Goal: Task Accomplishment & Management: Manage account settings

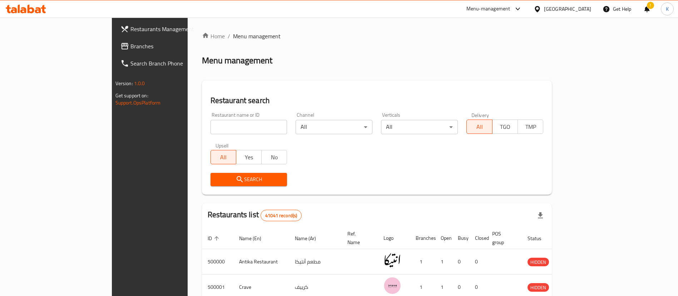
drag, startPoint x: 0, startPoint y: 0, endPoint x: 196, endPoint y: 119, distance: 229.7
click at [211, 120] on input "search" at bounding box center [249, 127] width 77 height 14
type input "Cilantro"
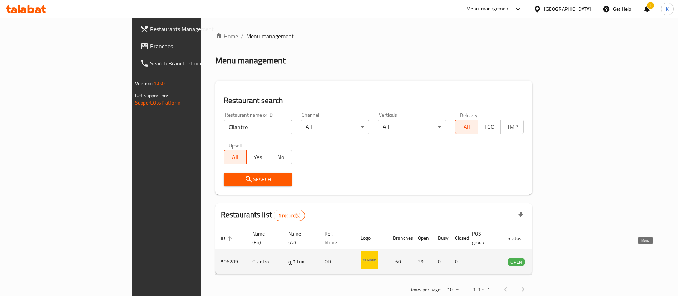
click at [554, 257] on icon "enhanced table" at bounding box center [549, 261] width 9 height 9
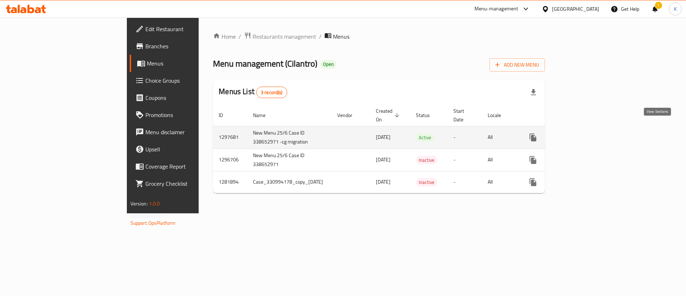
click at [589, 133] on icon "enhanced table" at bounding box center [585, 137] width 9 height 9
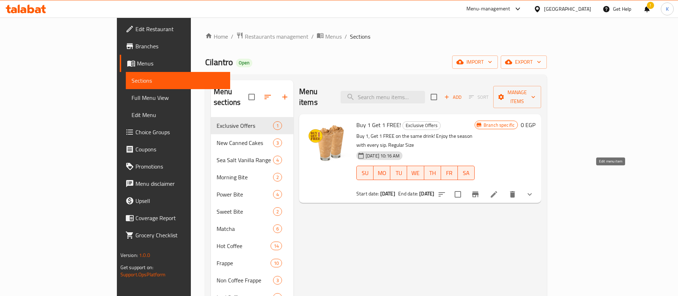
click at [497, 191] on icon at bounding box center [494, 194] width 6 height 6
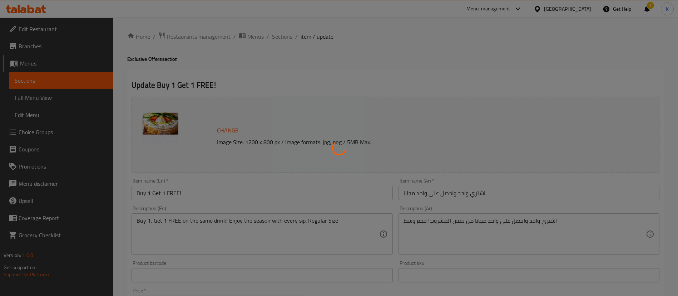
type input "أختيارك من المشروب:"
type input "1"
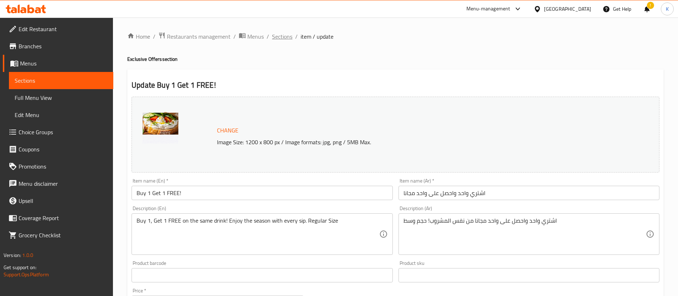
click at [283, 41] on span "Sections" at bounding box center [282, 36] width 20 height 9
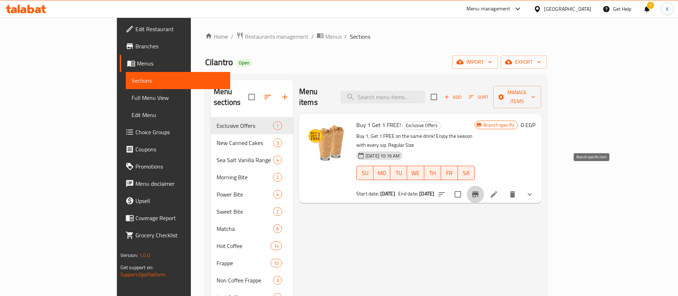
click at [479, 191] on icon "Branch-specific-item" at bounding box center [475, 194] width 6 height 6
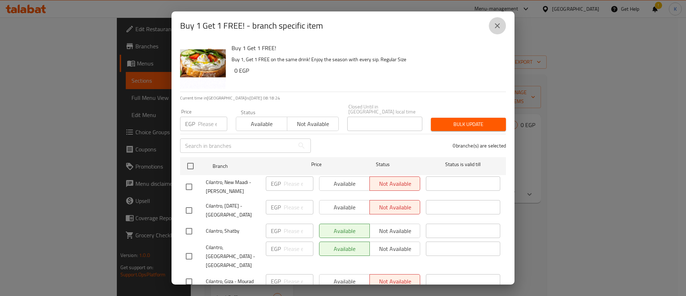
click at [498, 28] on icon "close" at bounding box center [497, 25] width 9 height 9
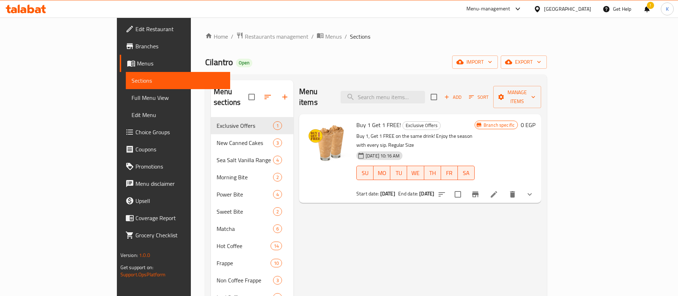
click at [342, 14] on div "Menu-management [GEOGRAPHIC_DATA] Get Help ! K" at bounding box center [339, 8] width 678 height 17
click at [135, 131] on span "Choice Groups" at bounding box center [179, 132] width 89 height 9
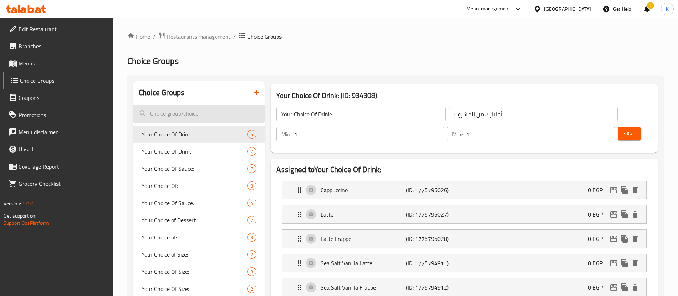
click at [173, 112] on input "search" at bounding box center [199, 113] width 132 height 18
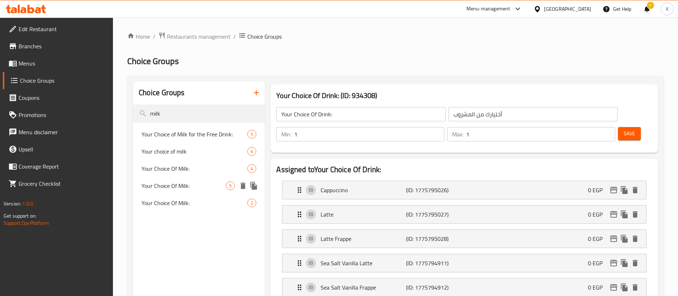
type input "milk"
click at [191, 189] on span "Your Choice Of Milk:" at bounding box center [184, 185] width 84 height 9
type input "Your Choice Of Milk:"
type input "إختيارك من الحليب:"
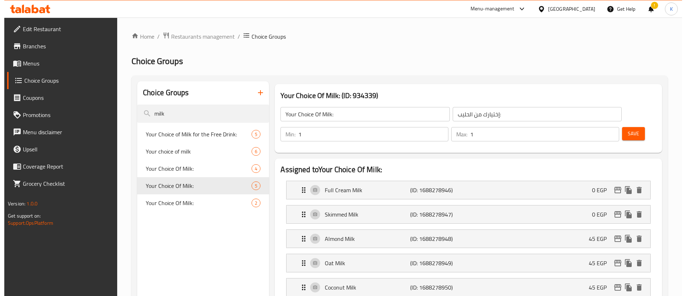
scroll to position [297, 0]
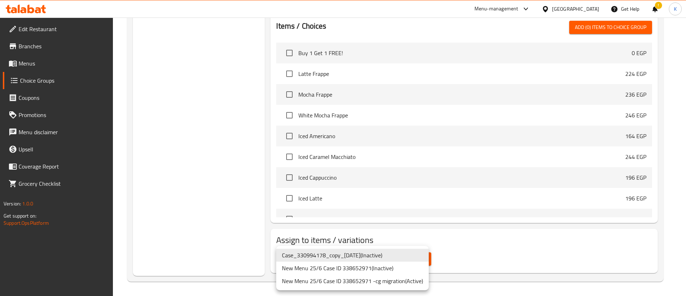
click at [389, 281] on li "New Menu 25/6 Case ID 338652971 -cg migration ( Active )" at bounding box center [352, 280] width 153 height 13
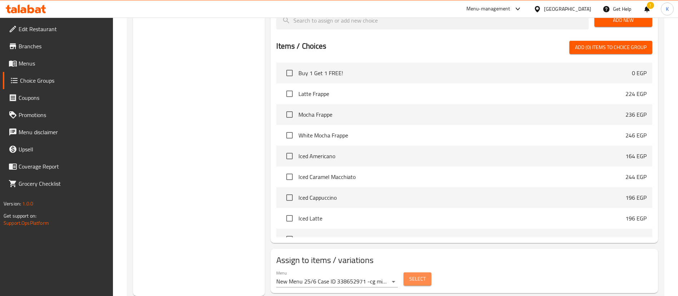
click at [418, 274] on span "Select" at bounding box center [417, 278] width 16 height 9
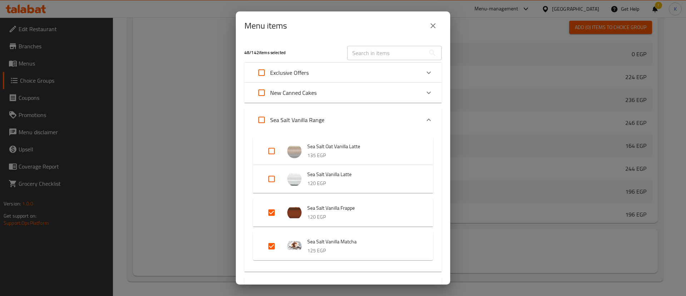
click at [266, 69] on input "Expand" at bounding box center [261, 72] width 17 height 17
checkbox input "true"
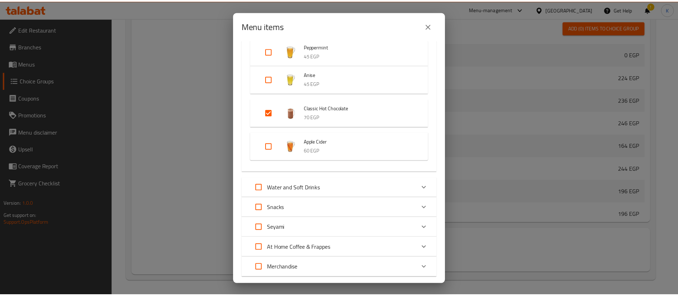
scroll to position [2722, 0]
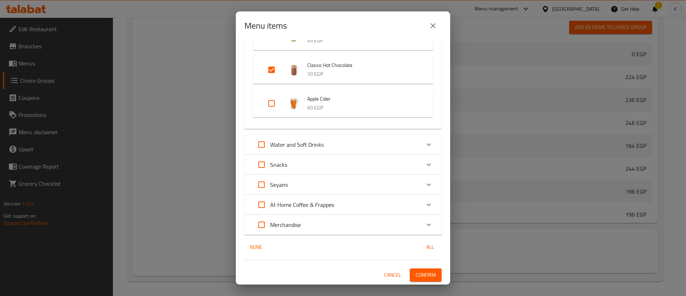
click at [416, 272] on span "Confirm" at bounding box center [426, 274] width 20 height 9
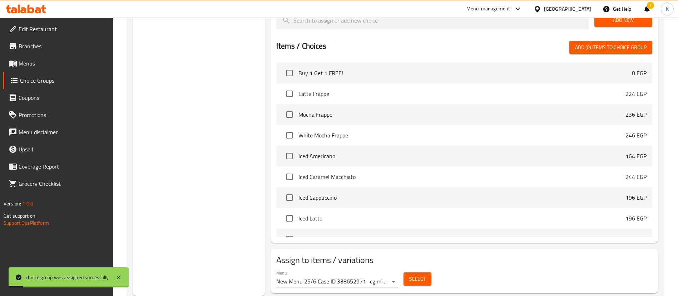
scroll to position [0, 0]
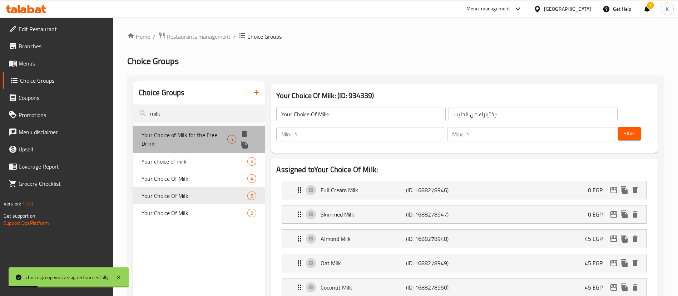
click at [213, 137] on span "Your Choice of Milk for the Free Drink:" at bounding box center [185, 138] width 86 height 17
type input "Your Choice of Milk for the Free Drink:"
type input "إختيارك من الحليب للمشروب المجاني:"
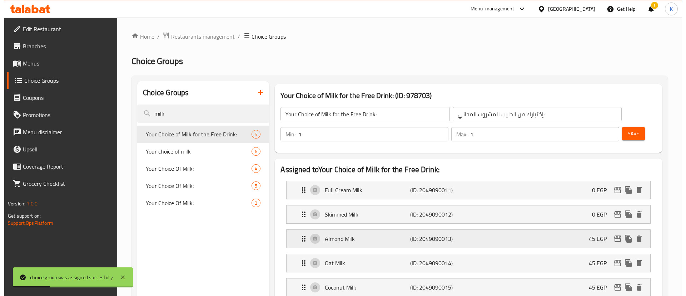
scroll to position [297, 0]
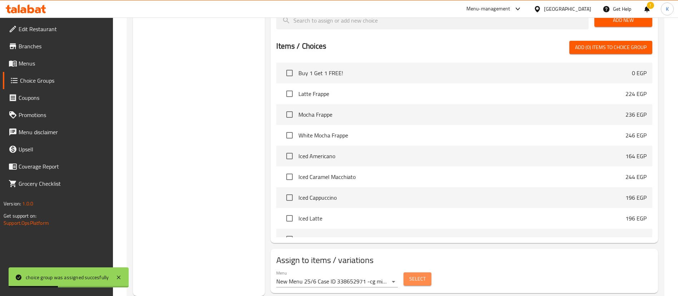
click at [408, 272] on button "Select" at bounding box center [418, 278] width 28 height 13
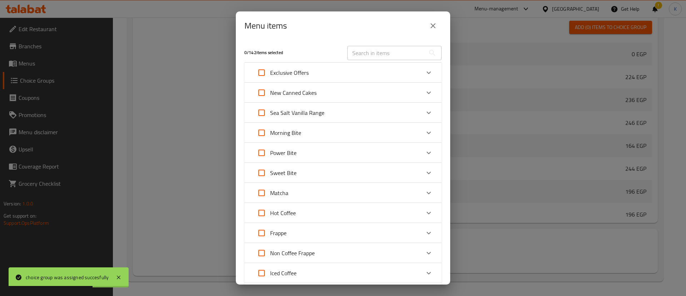
click at [262, 72] on input "Expand" at bounding box center [261, 72] width 17 height 17
checkbox input "true"
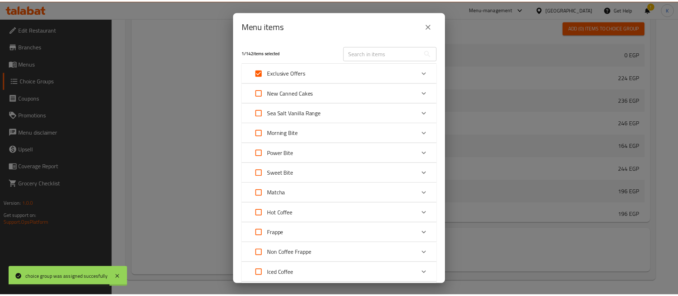
scroll to position [329, 0]
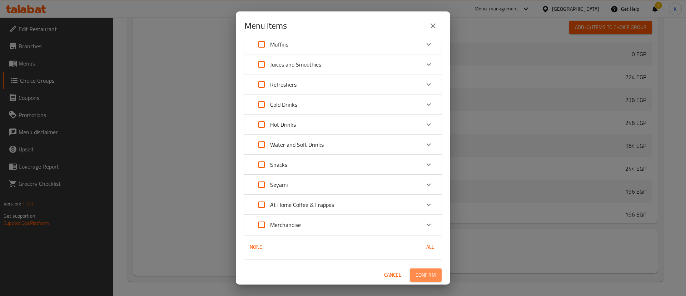
click at [416, 278] on span "Confirm" at bounding box center [426, 274] width 20 height 9
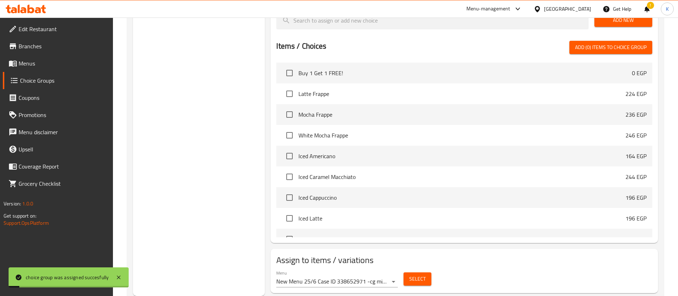
scroll to position [0, 0]
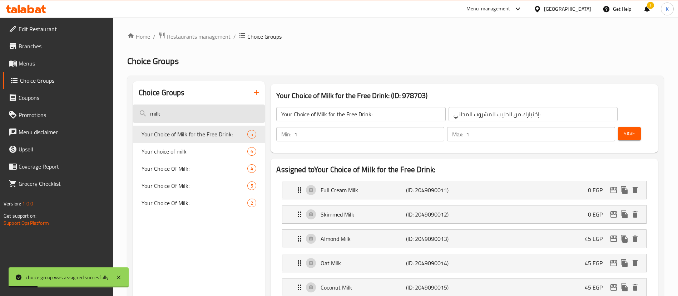
click at [195, 117] on input "milk" at bounding box center [199, 113] width 132 height 18
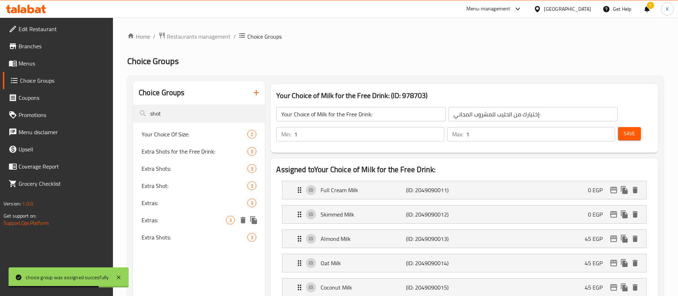
type input "shot"
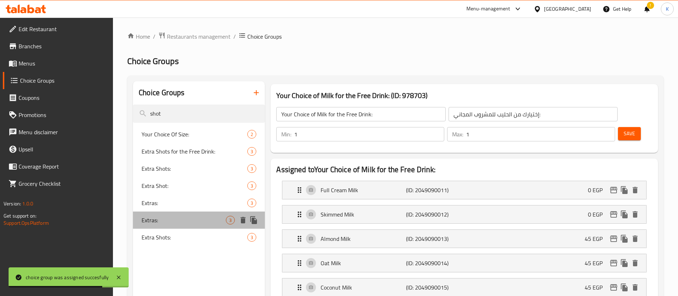
click at [165, 223] on span "Extras:" at bounding box center [184, 220] width 84 height 9
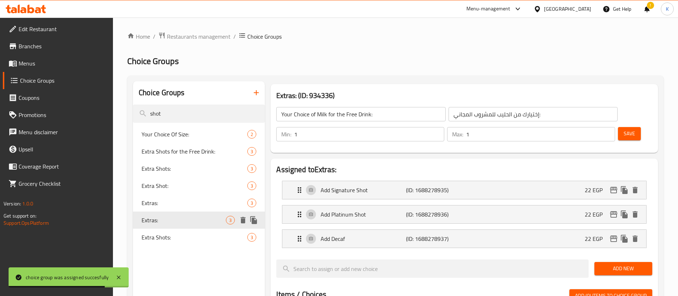
type input "Extras:"
type input "الإضافات:"
type input "0"
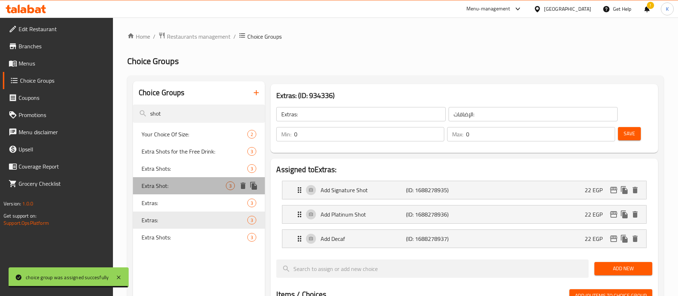
click at [172, 192] on div "Extra Shot: 3" at bounding box center [199, 185] width 132 height 17
type input "Extra Shot:"
type input "شوت إضافي:"
type input "1"
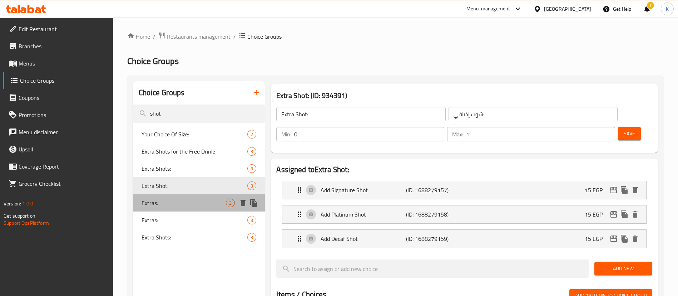
click at [172, 203] on span "Extras:" at bounding box center [184, 202] width 84 height 9
type input "Extras:"
type input "الإضافات:"
type input "0"
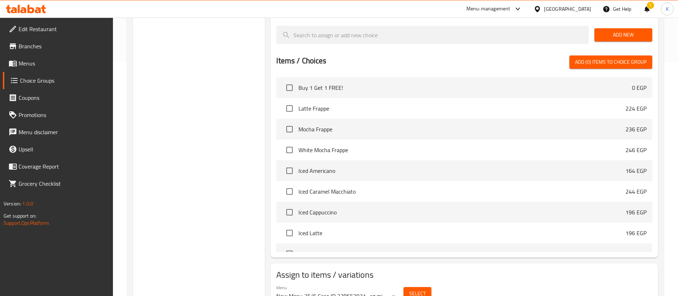
scroll to position [248, 0]
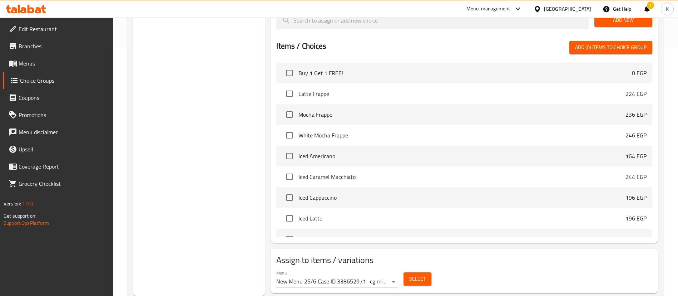
click at [410, 274] on span "Select" at bounding box center [417, 278] width 16 height 9
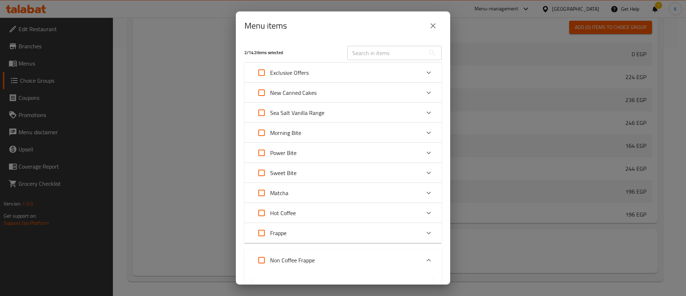
click at [157, 91] on div "Menu items 2 / 142 items selected ​ Exclusive Offers Buy 1 Get 1 FREE! 0 EGP Ne…" at bounding box center [343, 148] width 686 height 296
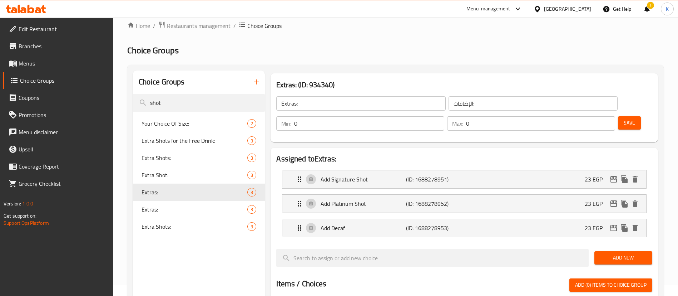
scroll to position [10, 0]
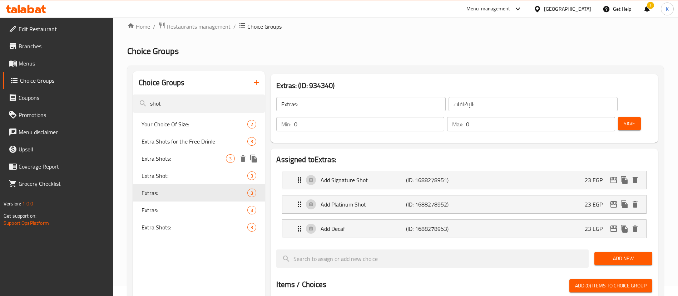
click at [166, 163] on span "Extra Shots:" at bounding box center [184, 158] width 84 height 9
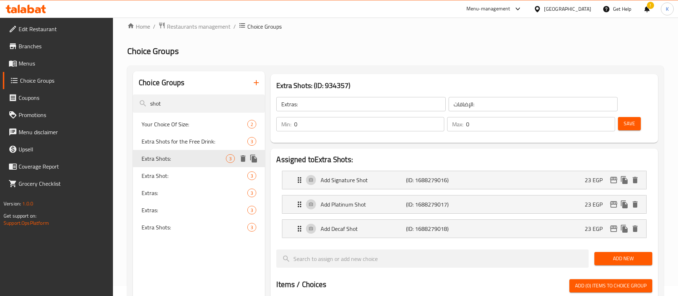
type input "Extra Shots:"
type input "شوت إضافية:"
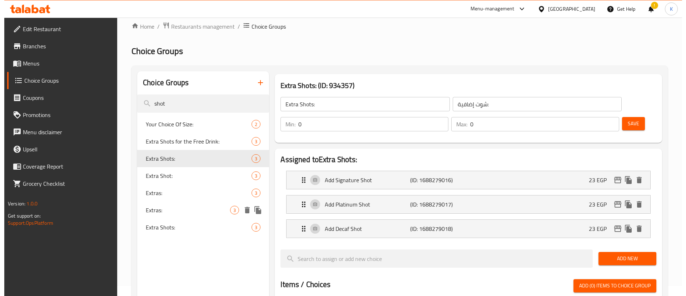
scroll to position [248, 0]
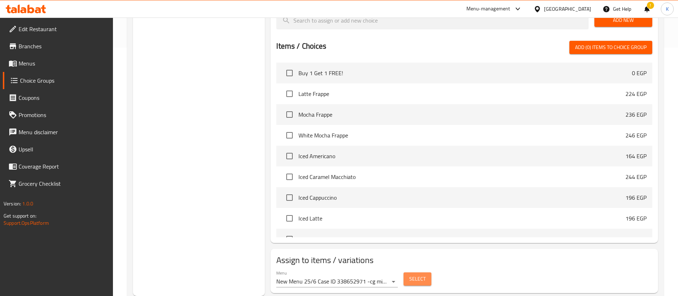
click at [413, 274] on span "Select" at bounding box center [417, 278] width 16 height 9
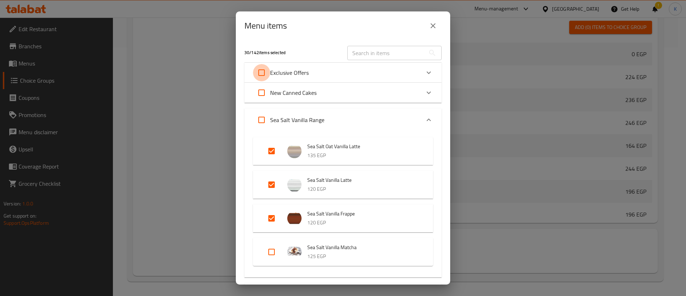
click at [264, 71] on input "Expand" at bounding box center [261, 72] width 17 height 17
checkbox input "true"
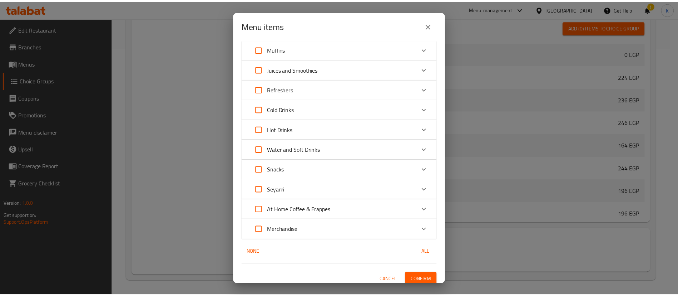
scroll to position [1958, 0]
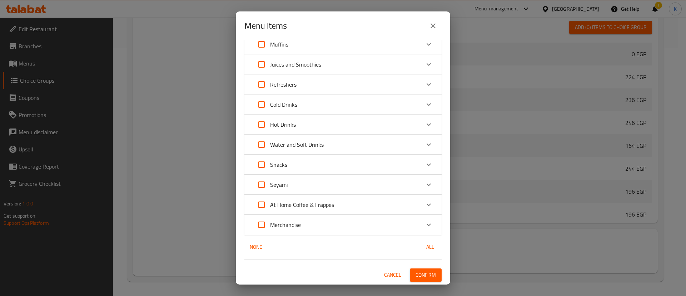
click at [416, 285] on div "Menu items 31 / 142 items selected ​ Exclusive Offers Buy 1 Get 1 FREE! 0 EGP N…" at bounding box center [343, 148] width 686 height 296
click at [422, 273] on span "Confirm" at bounding box center [426, 274] width 20 height 9
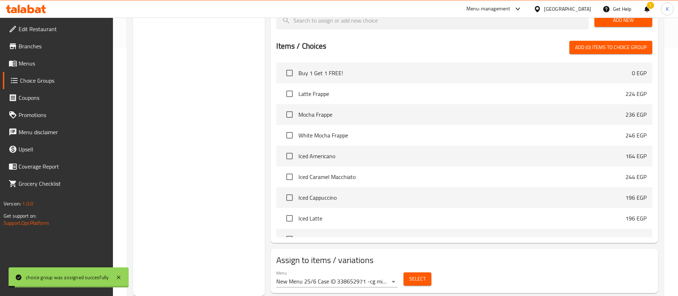
scroll to position [0, 0]
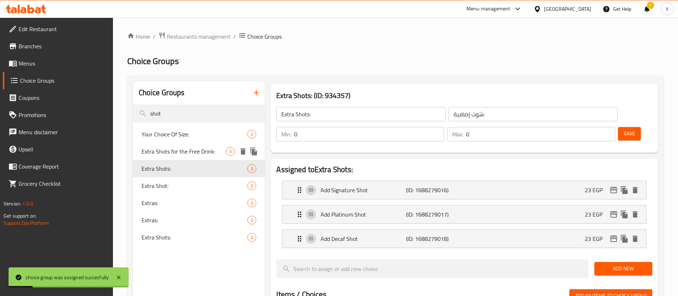
click at [197, 152] on span "Extra Shots for the Free Drink:" at bounding box center [184, 151] width 84 height 9
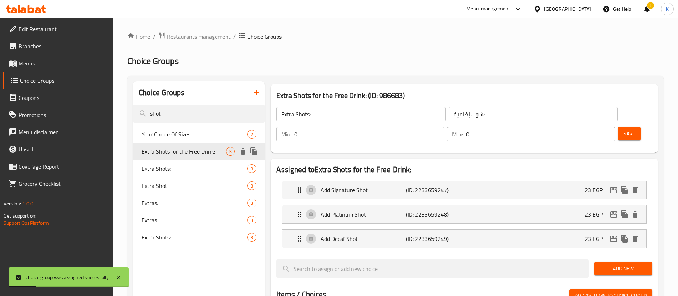
type input "Extra Shots for the Free Drink:"
type input "شوت إضافيةللمشروب المجاني:"
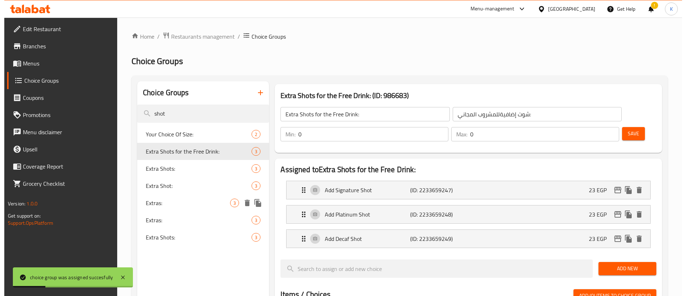
scroll to position [248, 0]
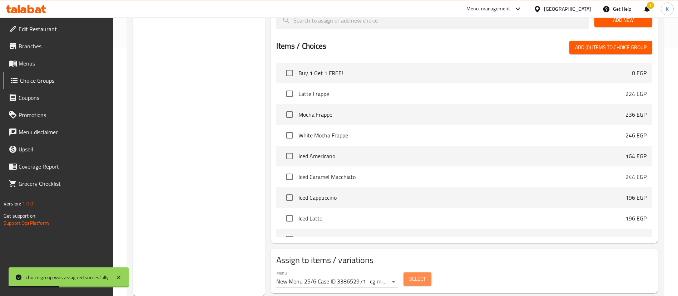
click at [423, 274] on span "Select" at bounding box center [417, 278] width 16 height 9
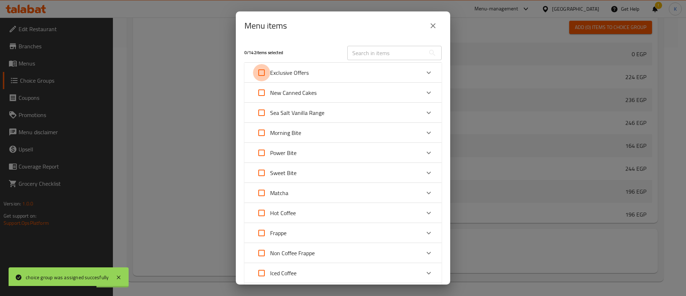
click at [258, 71] on input "Expand" at bounding box center [261, 72] width 17 height 17
checkbox input "true"
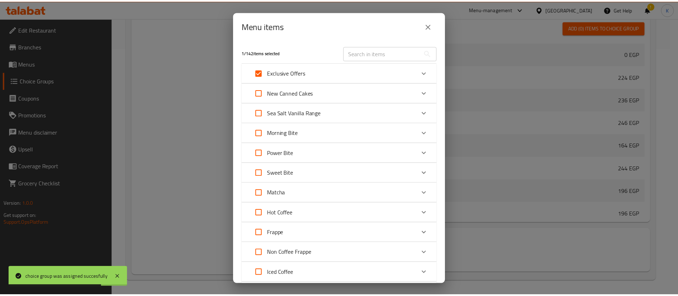
scroll to position [329, 0]
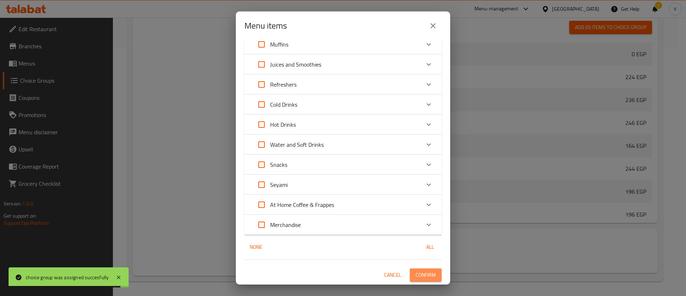
click at [416, 273] on span "Confirm" at bounding box center [426, 274] width 20 height 9
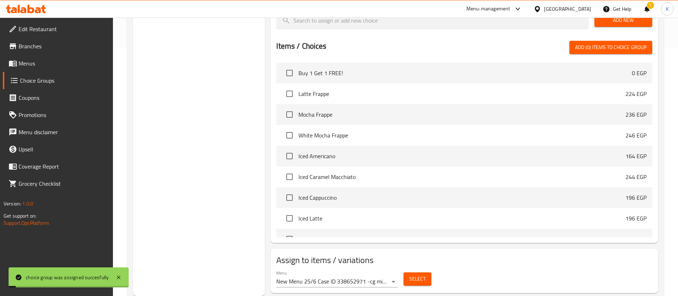
scroll to position [0, 0]
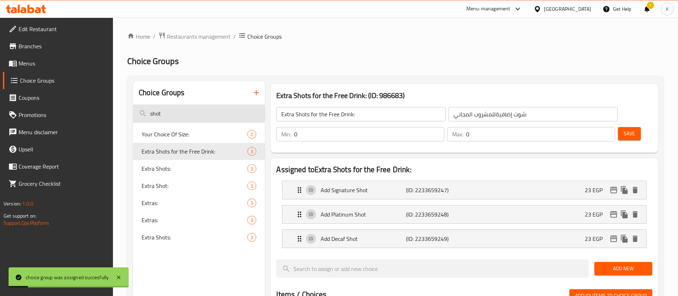
click at [206, 111] on input "shot" at bounding box center [199, 113] width 132 height 18
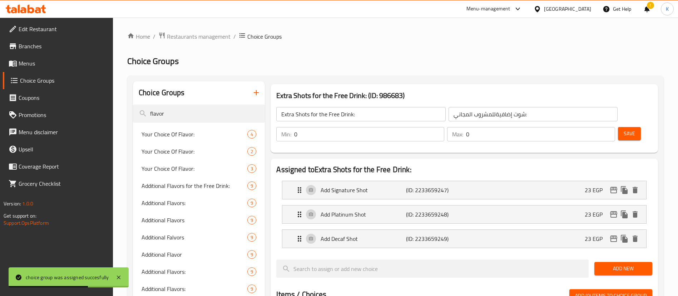
scroll to position [248, 0]
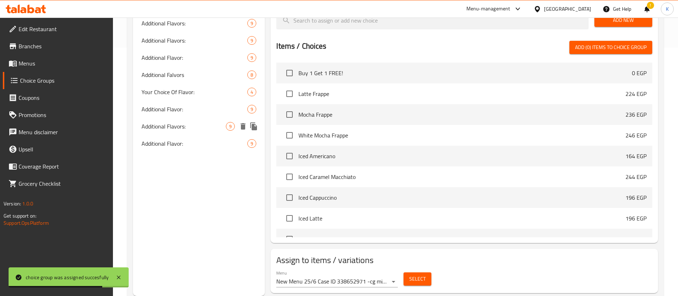
type input "flavor"
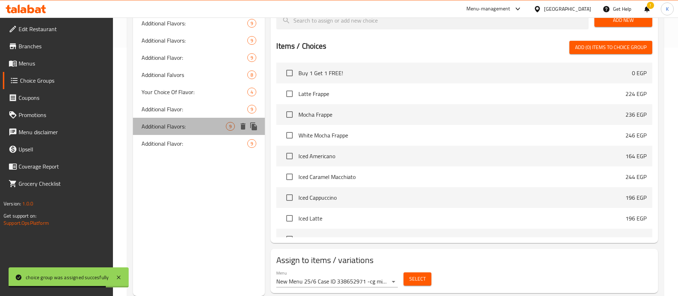
click at [190, 125] on span "Additional Flavors:" at bounding box center [184, 126] width 84 height 9
type input "Additional Flavors:"
type input "نكهات إضافية:"
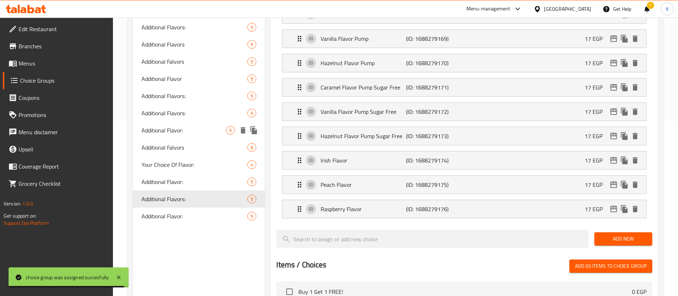
scroll to position [177, 0]
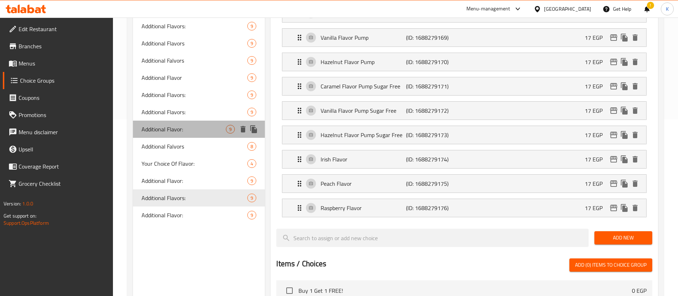
click at [206, 133] on div "Additional Flavor: 9" at bounding box center [199, 128] width 132 height 17
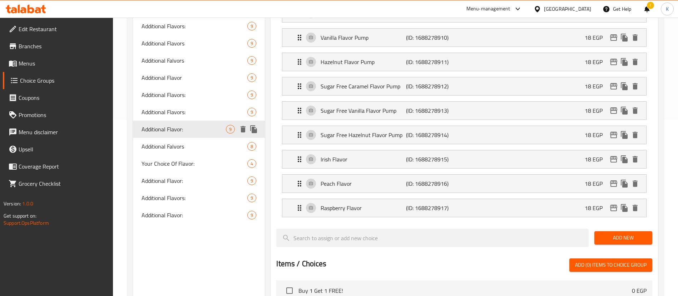
type input "Additional Flavor:"
type input "إضافة نكهة:"
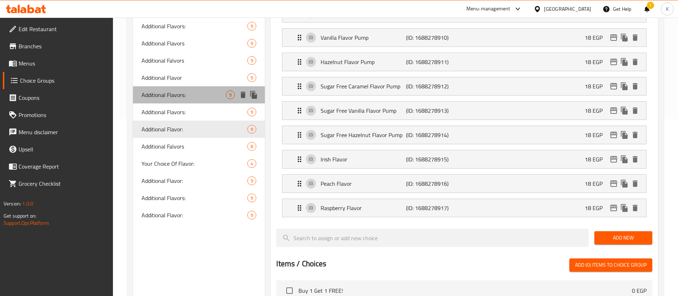
click at [161, 101] on div "Additional Flavors: 9" at bounding box center [199, 94] width 132 height 17
type input "Additional Flavors:"
type input "نكهات إضافية:"
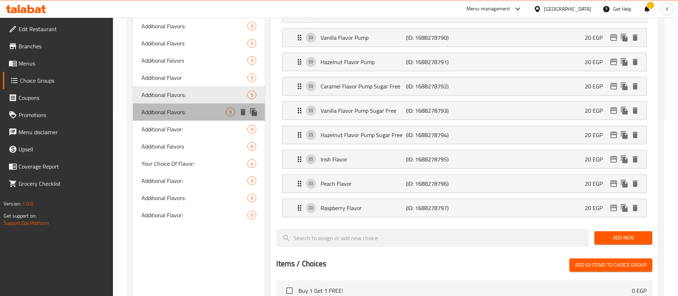
click at [161, 109] on span "Additional Flavors:" at bounding box center [184, 112] width 84 height 9
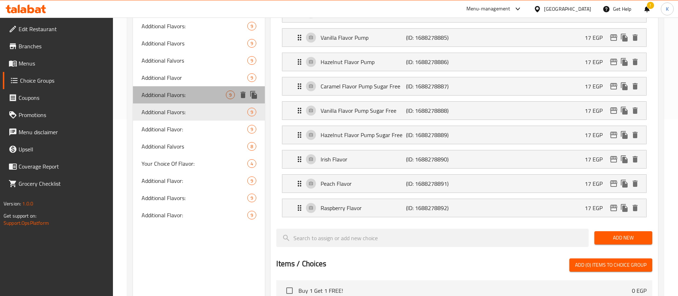
click at [170, 90] on span "Additional Flavors:" at bounding box center [184, 94] width 84 height 9
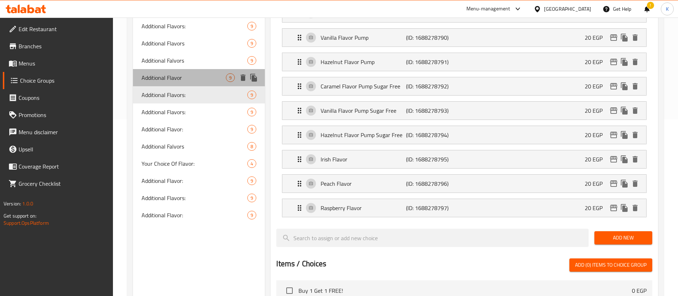
click at [178, 76] on span "Additional Flavor" at bounding box center [184, 77] width 84 height 9
type input "Additional Flavor"
type input "نكهة إضافية"
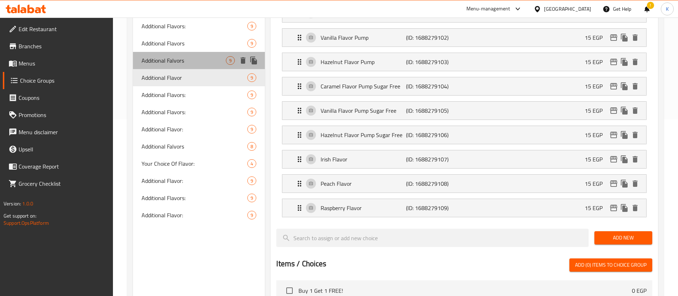
click at [184, 55] on div "Additional Falvors 9" at bounding box center [199, 60] width 132 height 17
type input "Additional Falvors"
type input "نكهات إضافية"
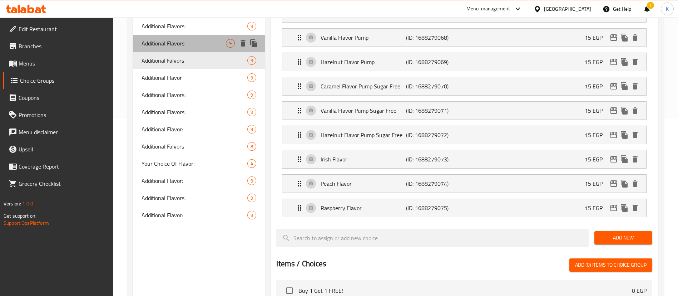
click at [184, 42] on span "Additional Flavors" at bounding box center [184, 43] width 84 height 9
type input "Additional Flavors"
type input "نكهة إضافية"
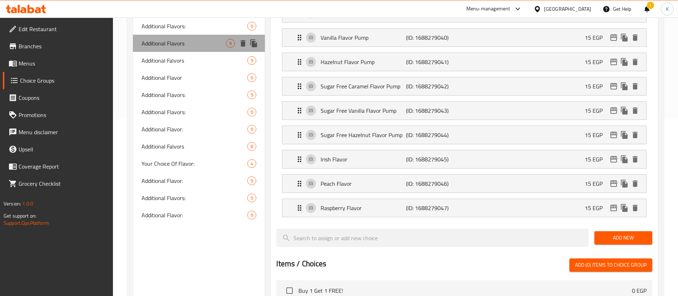
click at [183, 35] on div "Additional Flavors 9" at bounding box center [199, 43] width 132 height 17
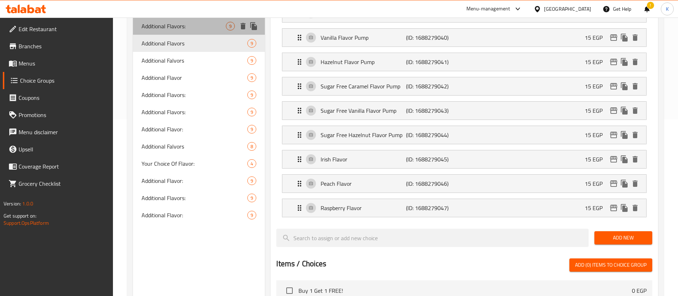
click at [181, 32] on div "Additional Flavors: 9" at bounding box center [199, 26] width 132 height 17
type input "Additional Flavors:"
type input "نكهات إضافية:"
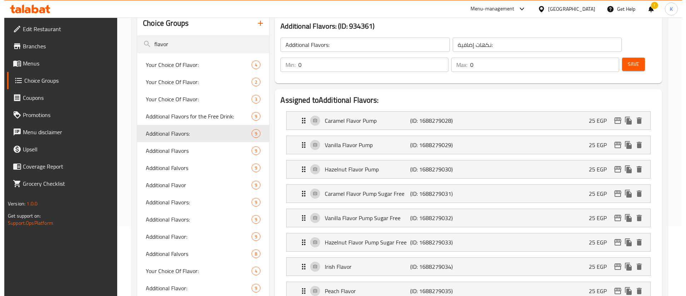
scroll to position [394, 0]
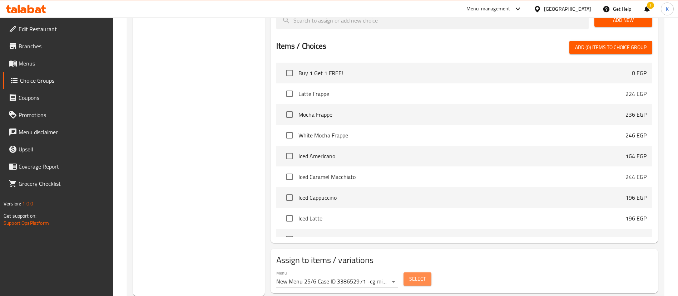
click at [414, 274] on span "Select" at bounding box center [417, 278] width 16 height 9
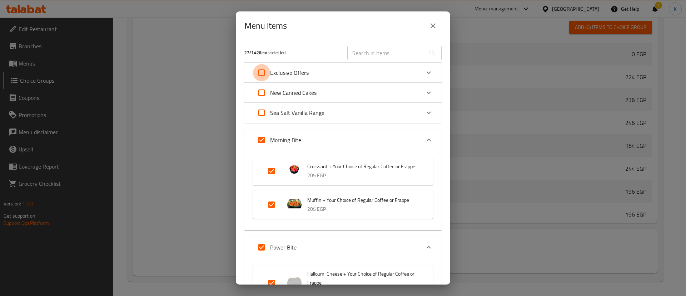
click at [266, 75] on input "Expand" at bounding box center [261, 72] width 17 height 17
checkbox input "true"
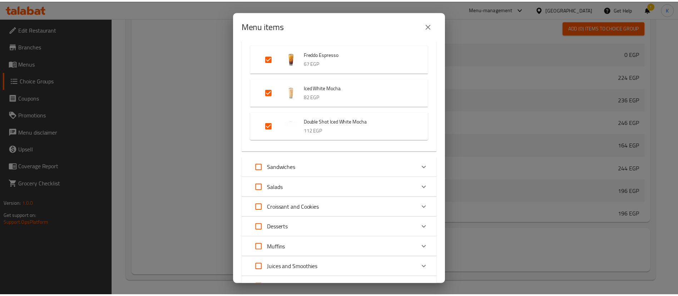
scroll to position [2002, 0]
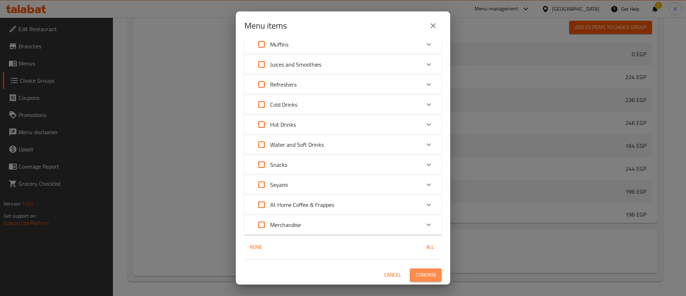
click at [416, 274] on span "Confirm" at bounding box center [426, 274] width 20 height 9
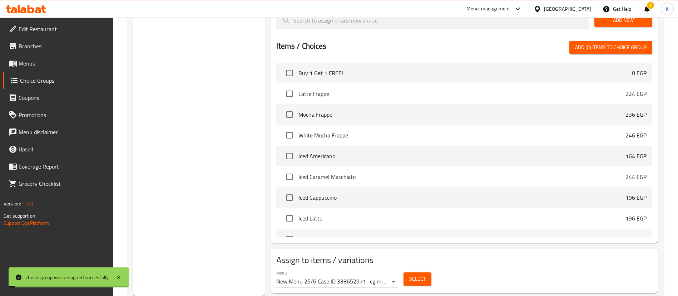
scroll to position [0, 0]
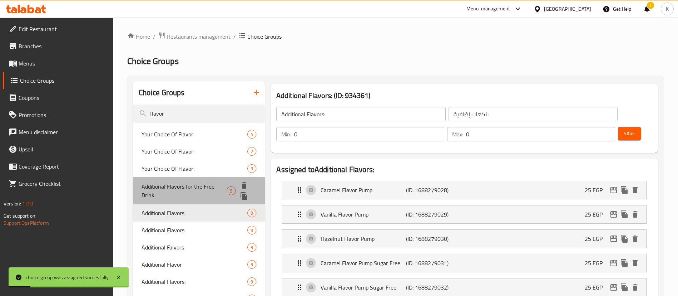
click at [171, 184] on span "Additional Flavors for the Free Drink:" at bounding box center [184, 190] width 85 height 17
type input "Additional Flavors for the Free Drink:"
type input "نكهات إضافية للمشروب المجاني:"
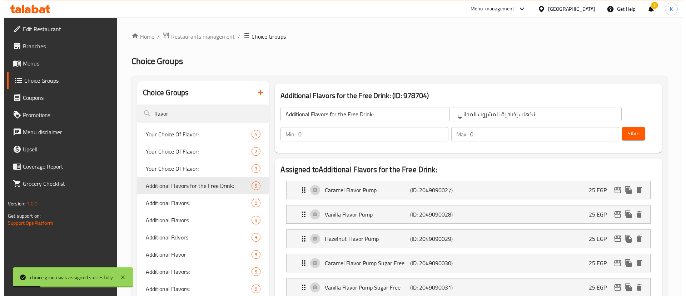
scroll to position [394, 0]
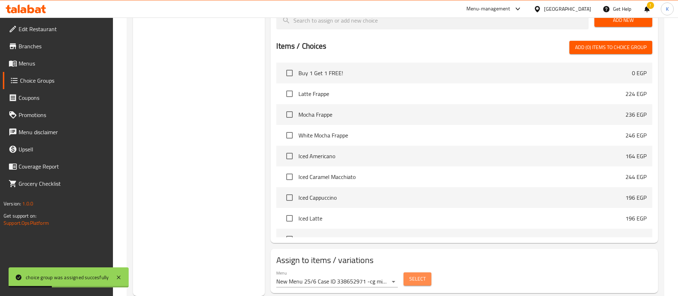
click at [417, 274] on span "Select" at bounding box center [417, 278] width 16 height 9
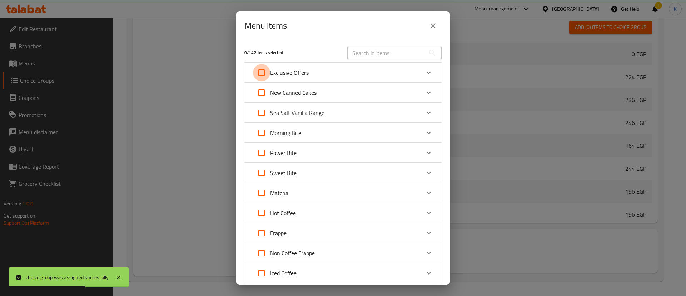
click at [261, 70] on input "Expand" at bounding box center [261, 72] width 17 height 17
checkbox input "true"
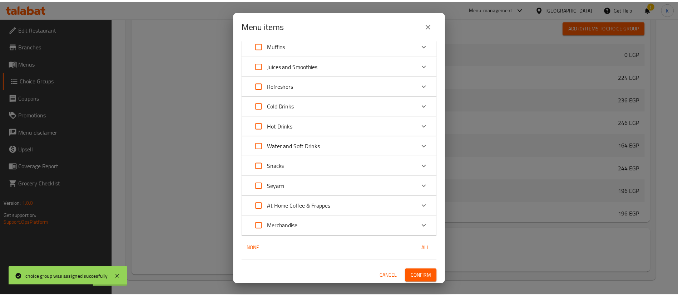
scroll to position [329, 0]
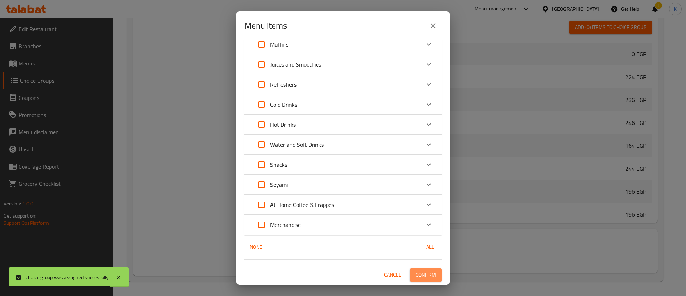
click at [416, 274] on span "Confirm" at bounding box center [426, 274] width 20 height 9
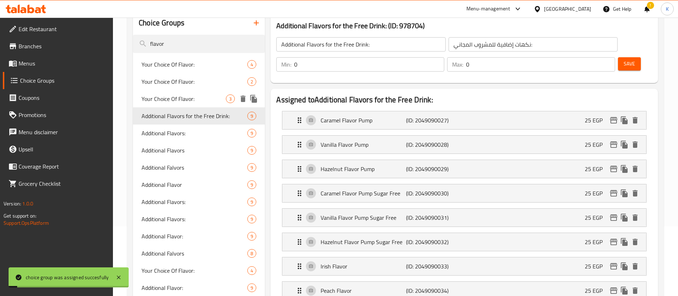
scroll to position [0, 0]
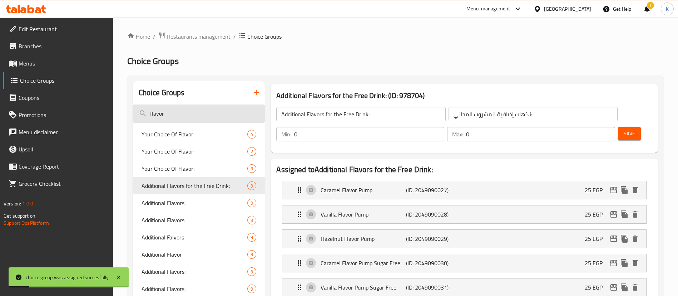
click at [182, 112] on input "flavor" at bounding box center [199, 113] width 132 height 18
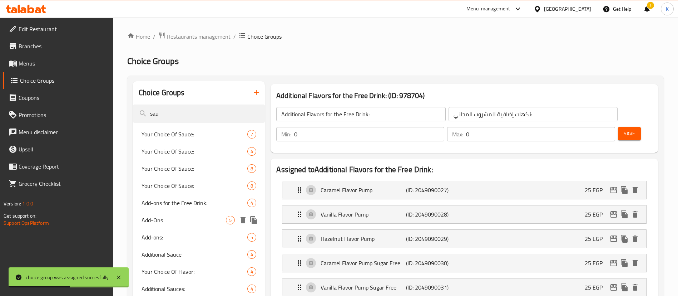
type input "sau"
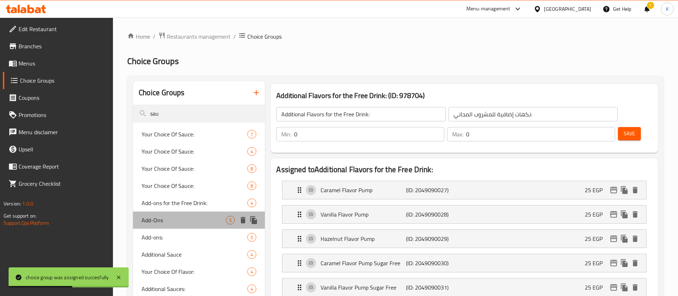
click at [179, 214] on div "Add-Ons 5" at bounding box center [199, 219] width 132 height 17
type input "Add-Ons"
type input "إضافات"
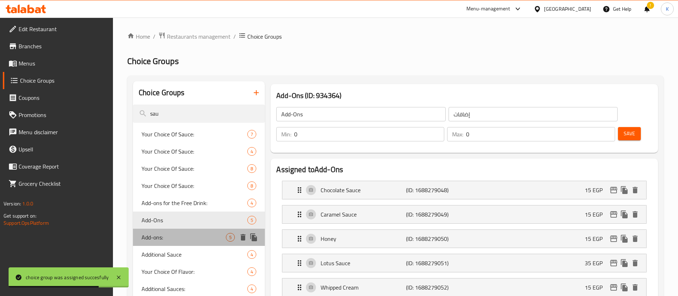
click at [168, 238] on span "Add-ons:" at bounding box center [184, 237] width 84 height 9
type input "Add-ons:"
type input "الإضافات:"
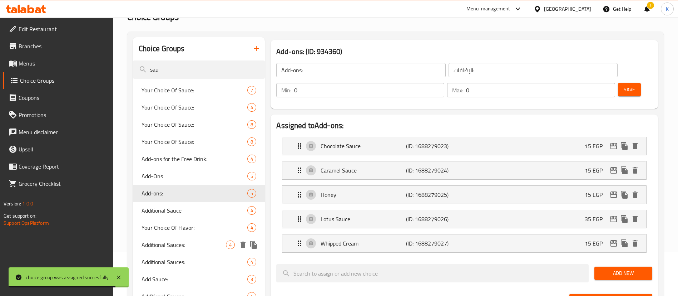
scroll to position [46, 0]
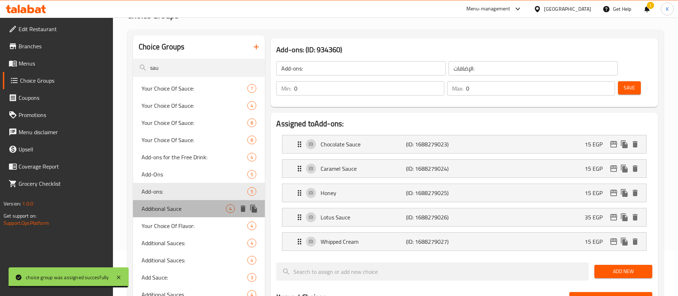
click at [179, 211] on span "Additional Sauce" at bounding box center [184, 208] width 84 height 9
type input "Additional Sauce"
type input "صوص إضافى"
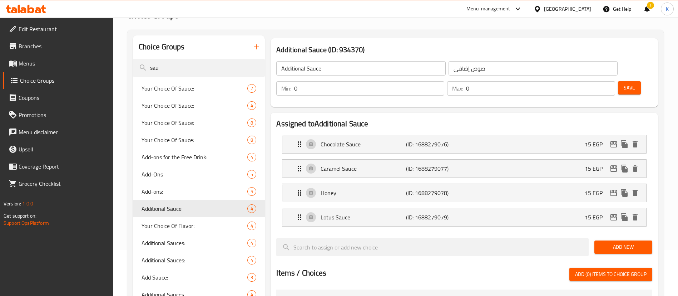
scroll to position [272, 0]
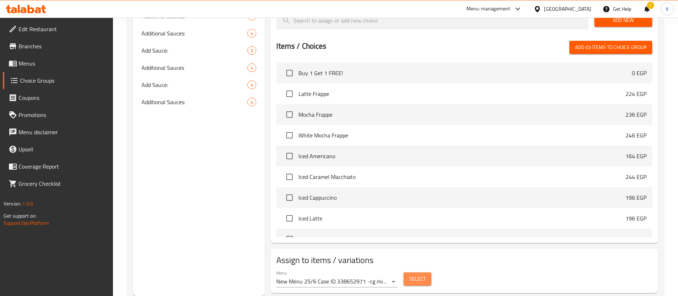
click at [423, 274] on span "Select" at bounding box center [417, 278] width 16 height 9
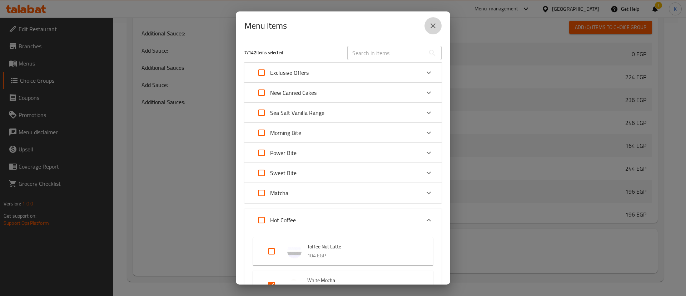
click at [438, 27] on button "close" at bounding box center [433, 25] width 17 height 17
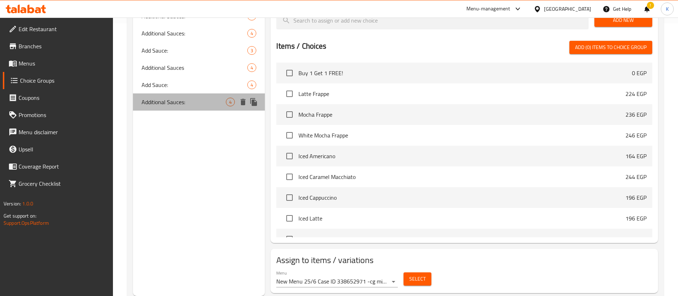
click at [153, 106] on span "Additional Sauces:" at bounding box center [184, 102] width 84 height 9
type input "Additional Sauces:"
type input "صوصات إضافية:"
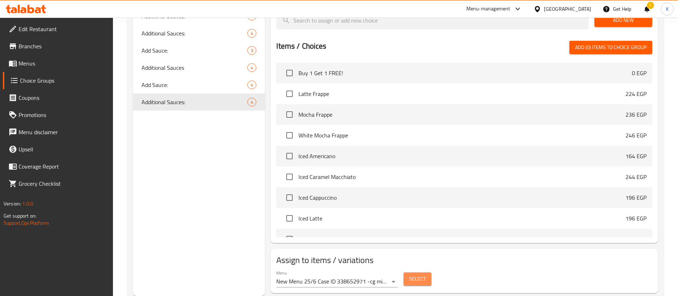
click at [419, 272] on button "Select" at bounding box center [418, 278] width 28 height 13
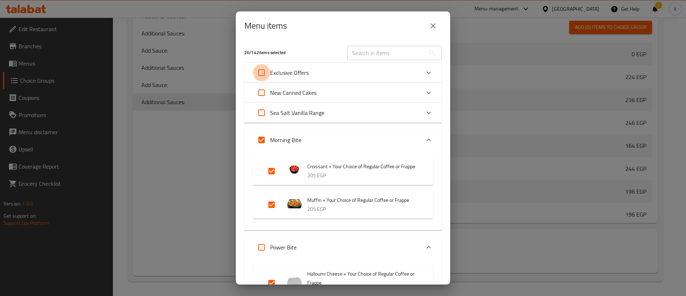
click at [263, 73] on input "Expand" at bounding box center [261, 72] width 17 height 17
checkbox input "true"
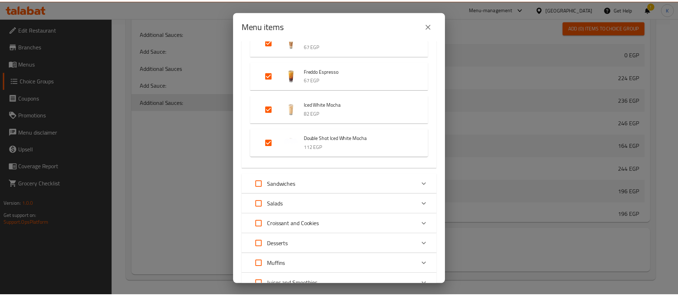
scroll to position [1996, 0]
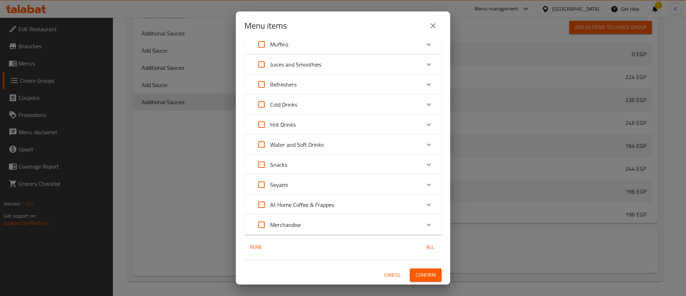
click at [424, 273] on span "Confirm" at bounding box center [426, 274] width 20 height 9
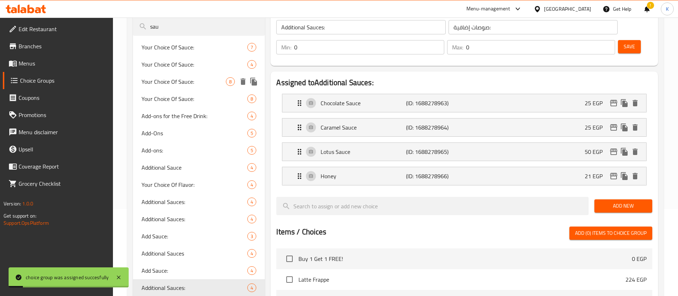
scroll to position [0, 0]
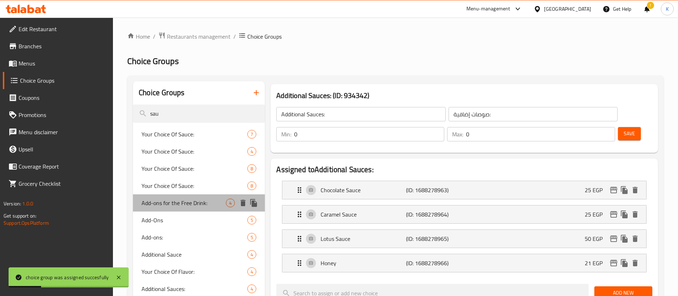
click at [176, 206] on span "Add-ons for the Free Drink:" at bounding box center [184, 202] width 84 height 9
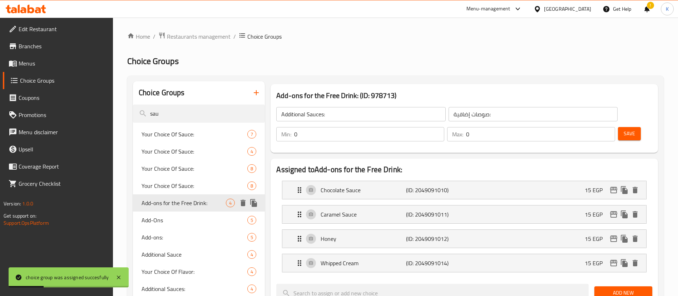
type input "Add-ons for the Free Drink:"
type input "الإضافات للمشروب المجاني:"
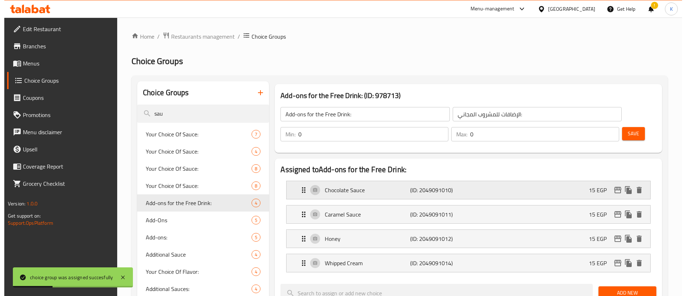
scroll to position [272, 0]
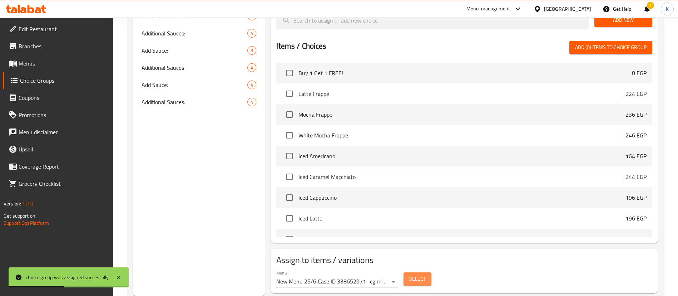
click at [415, 272] on button "Select" at bounding box center [418, 278] width 28 height 13
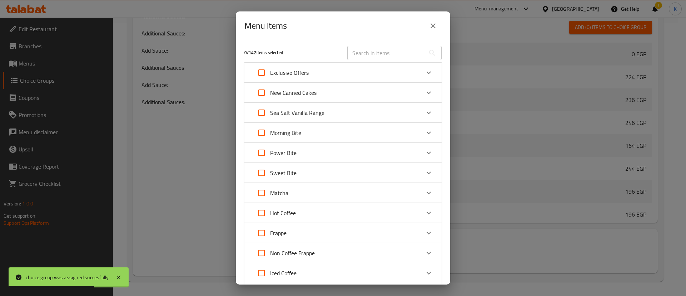
click at [291, 75] on p "Exclusive Offers" at bounding box center [289, 72] width 39 height 9
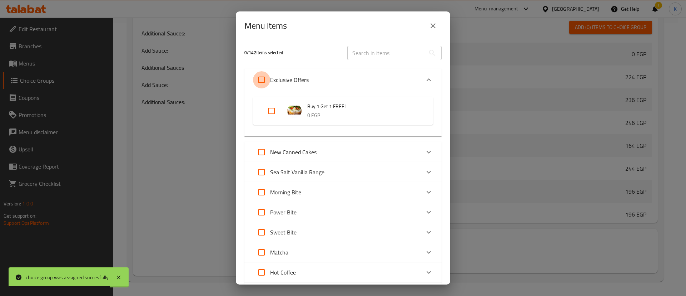
click at [258, 82] on input "Expand" at bounding box center [261, 79] width 17 height 17
checkbox input "true"
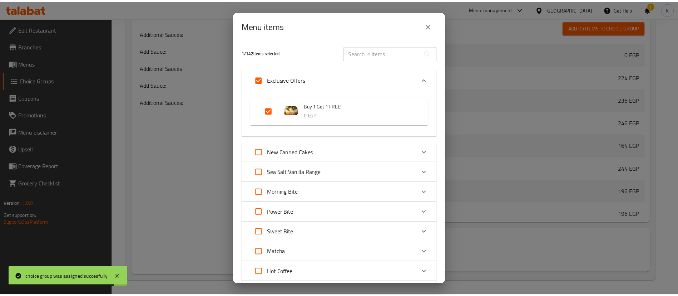
scroll to position [388, 0]
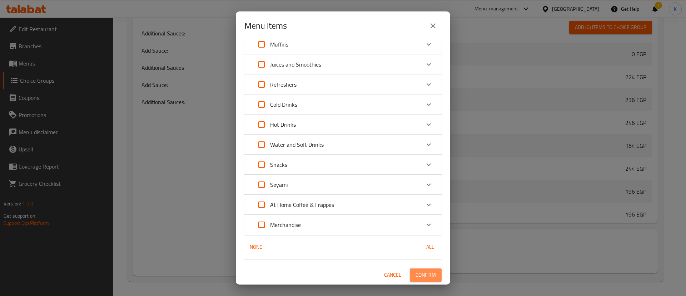
click at [428, 274] on span "Confirm" at bounding box center [426, 274] width 20 height 9
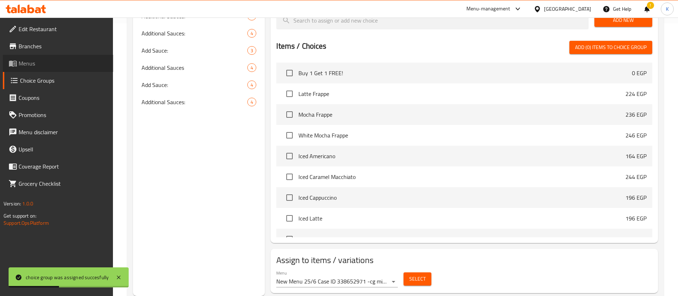
click at [29, 70] on link "Menus" at bounding box center [58, 63] width 110 height 17
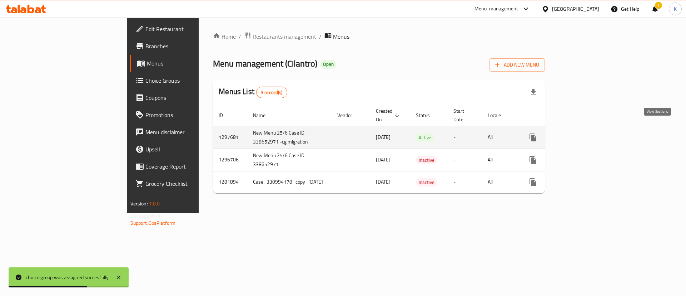
click at [593, 134] on link "enhanced table" at bounding box center [584, 137] width 17 height 17
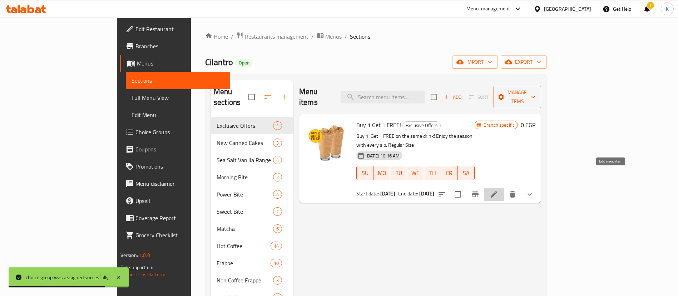
click at [497, 191] on icon at bounding box center [494, 194] width 6 height 6
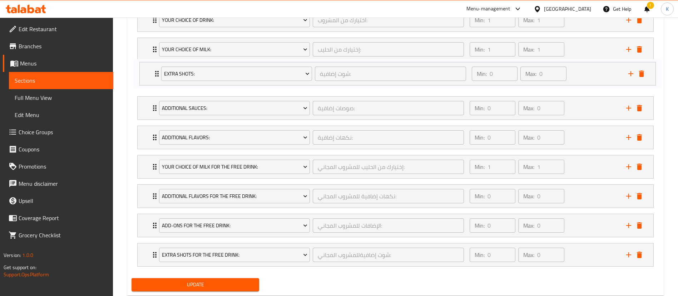
scroll to position [444, 0]
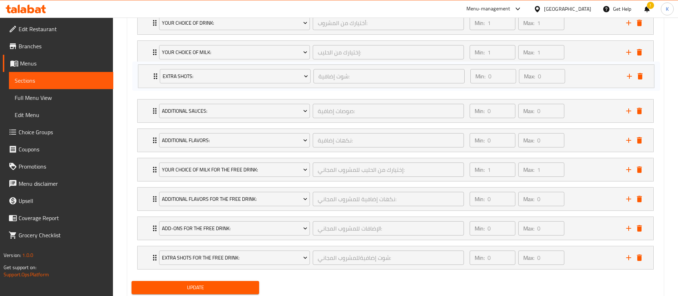
drag, startPoint x: 154, startPoint y: 105, endPoint x: 154, endPoint y: 76, distance: 28.6
click at [154, 76] on div "Your Choice Of Drink: أختيارك من المشروب: ​ Min: 1 ​ Max: 1 ​ Latte Frappe (ID:…" at bounding box center [396, 140] width 528 height 264
drag, startPoint x: 152, startPoint y: 142, endPoint x: 153, endPoint y: 112, distance: 30.4
click at [153, 112] on div "Your Choice Of Drink: أختيارك من المشروب: ​ Min: 1 ​ Max: 1 ​ Latte Frappe (ID:…" at bounding box center [396, 140] width 528 height 264
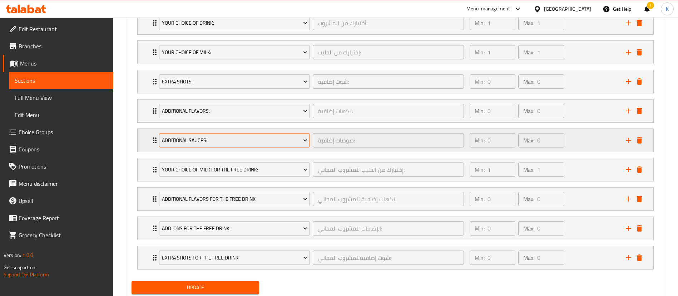
scroll to position [466, 0]
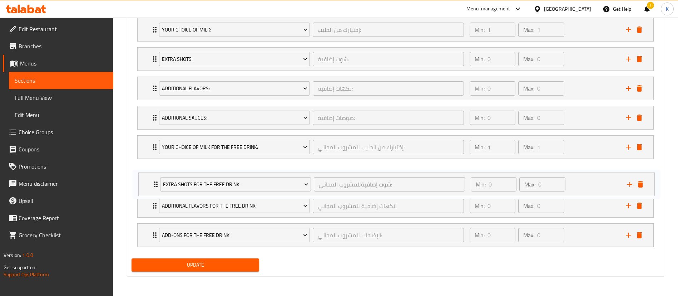
drag, startPoint x: 148, startPoint y: 238, endPoint x: 149, endPoint y: 185, distance: 53.6
click at [149, 185] on div "Your Choice Of Drink: أختيارك من المشروب: ​ Min: 1 ​ Max: 1 ​ Latte Frappe (ID:…" at bounding box center [396, 118] width 528 height 264
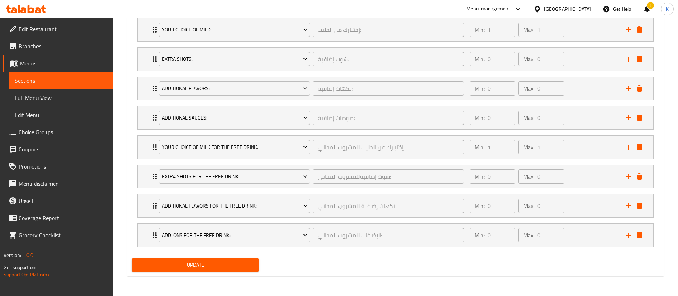
click at [164, 257] on div "Update" at bounding box center [195, 264] width 133 height 19
click at [164, 262] on span "Update" at bounding box center [195, 264] width 116 height 9
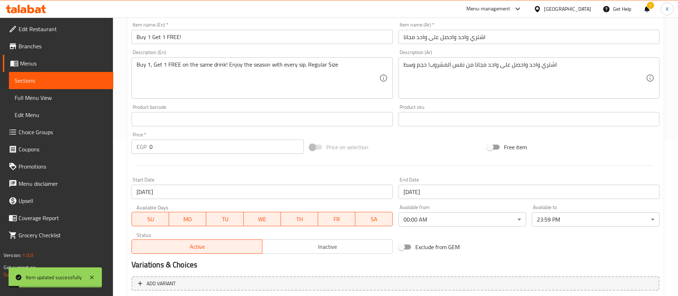
scroll to position [0, 0]
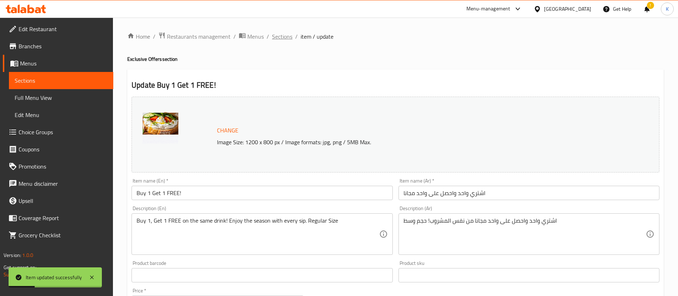
click at [285, 35] on span "Sections" at bounding box center [282, 36] width 20 height 9
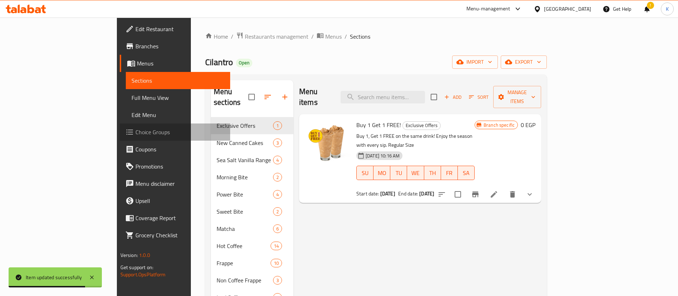
click at [135, 129] on span "Choice Groups" at bounding box center [179, 132] width 89 height 9
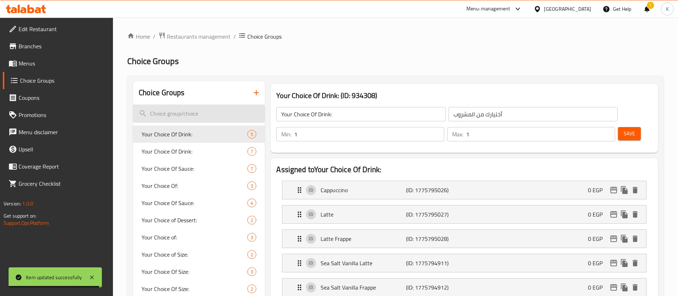
click at [213, 115] on input "search" at bounding box center [199, 113] width 132 height 18
type input "g"
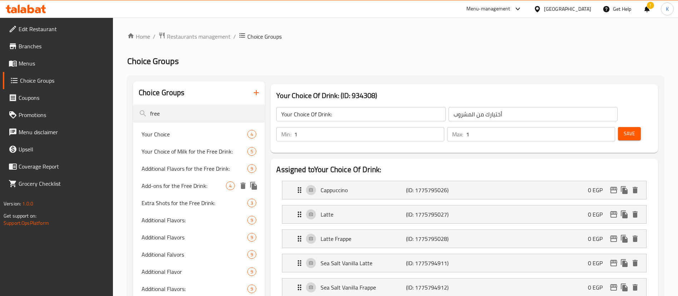
type input "free"
click at [183, 182] on span "Add-ons for the Free Drink:" at bounding box center [184, 185] width 84 height 9
type input "Add-ons for the Free Drink:"
type input "الإضافات للمشروب المجاني:"
type input "0"
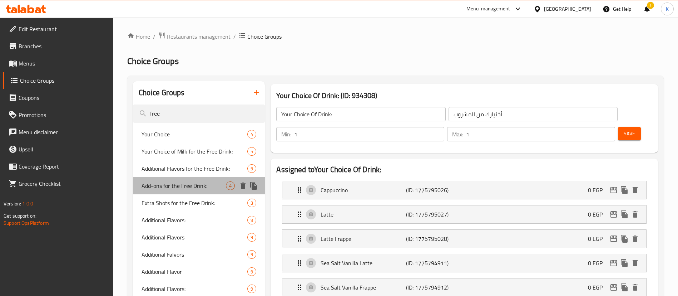
type input "0"
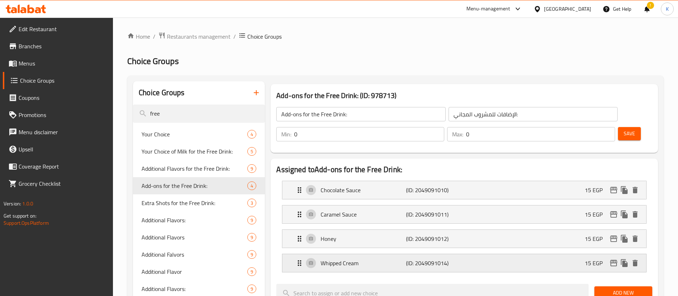
click at [387, 258] on p "Whipped Cream" at bounding box center [363, 262] width 85 height 9
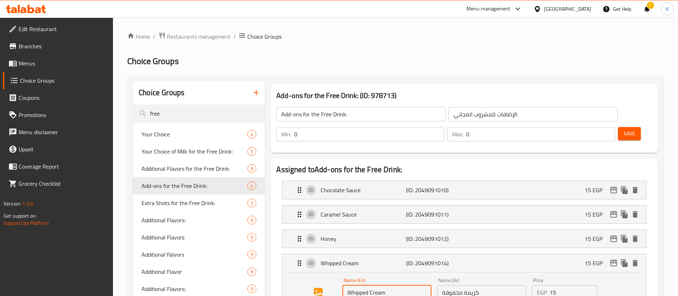
click at [399, 285] on input "Whipped Cream" at bounding box center [386, 292] width 89 height 14
click at [491, 285] on input "كريمة مخفوقة" at bounding box center [481, 292] width 89 height 14
paste input "صوص لوتس"
type input "صوص لوتس"
drag, startPoint x: 565, startPoint y: 275, endPoint x: 511, endPoint y: 275, distance: 53.6
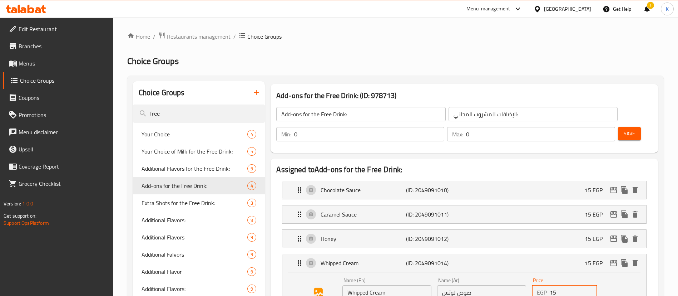
click at [511, 275] on div "Name (En) Whipped Cream Name (En) Name (Ar) صوص لوتس Name (Ar) Price EGP 15 Pri…" at bounding box center [482, 298] width 284 height 47
type input "50"
click at [397, 285] on input "Whipped Cream" at bounding box center [386, 292] width 89 height 14
paste input "Lotus Sauce"
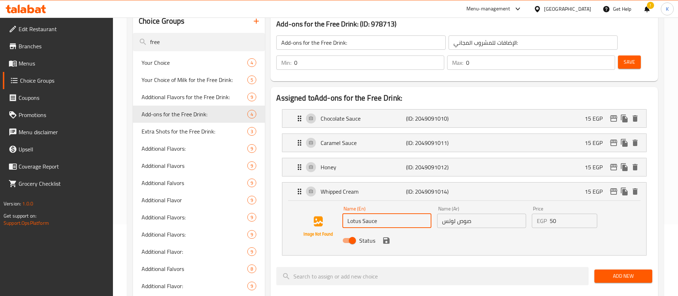
scroll to position [72, 0]
click at [386, 236] on icon "save" at bounding box center [386, 240] width 9 height 9
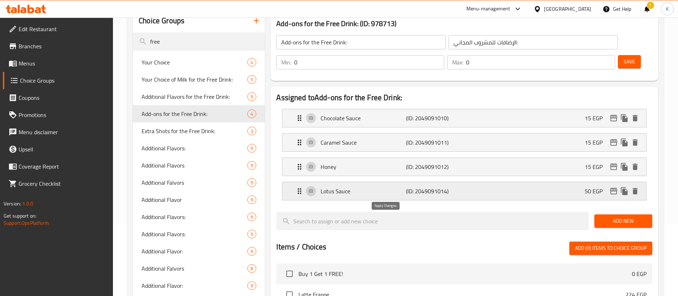
type input "Lotus Sauce"
click at [624, 57] on span "Save" at bounding box center [629, 61] width 11 height 9
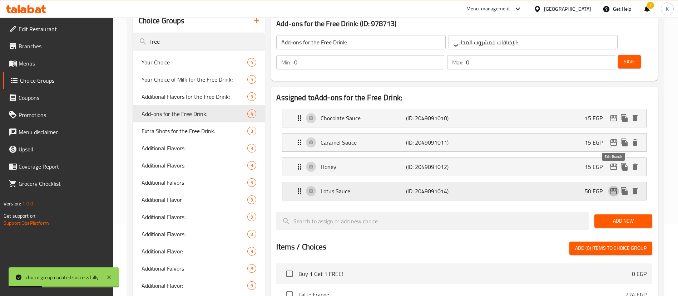
click at [616, 186] on button "edit" at bounding box center [613, 191] width 11 height 11
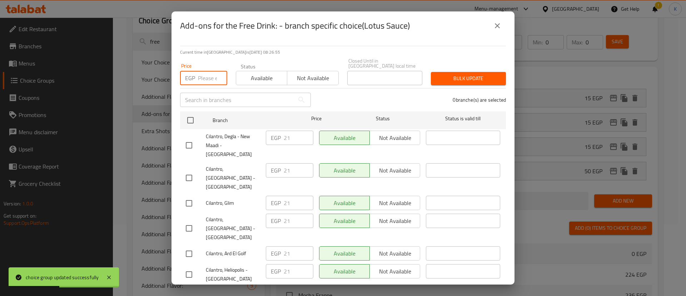
click at [206, 71] on input "number" at bounding box center [212, 78] width 29 height 14
type input "50"
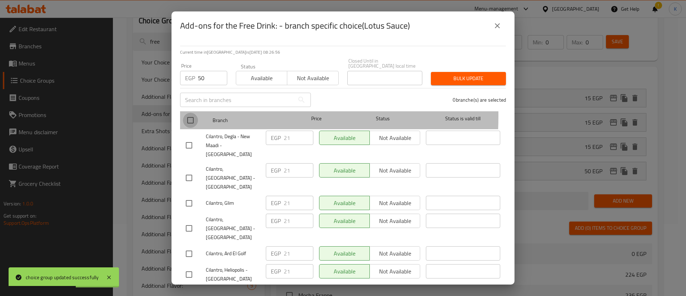
click at [188, 113] on input "checkbox" at bounding box center [190, 120] width 15 height 15
checkbox input "true"
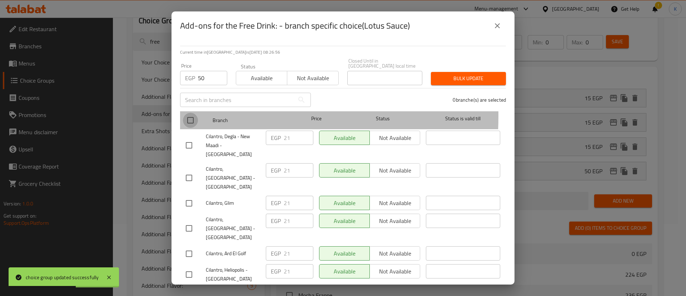
checkbox input "true"
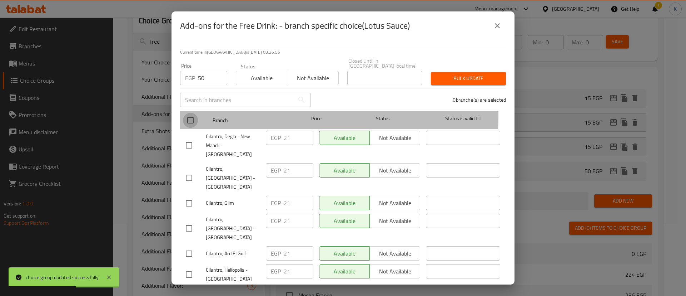
checkbox input "true"
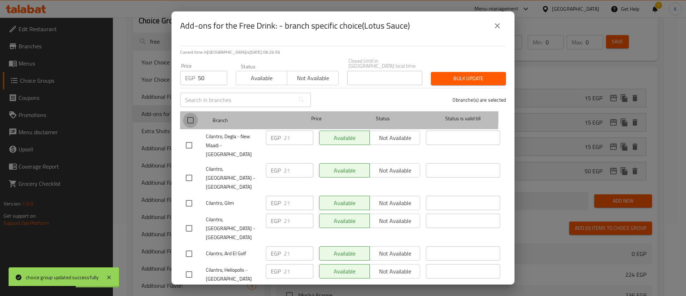
checkbox input "true"
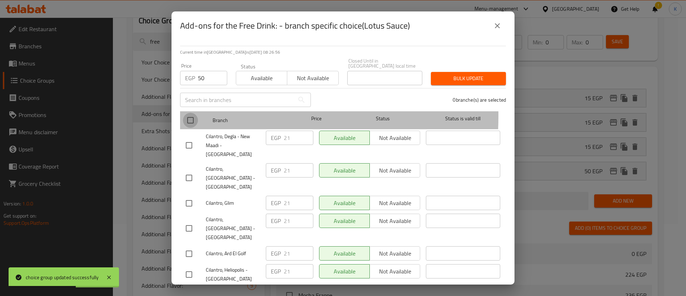
checkbox input "true"
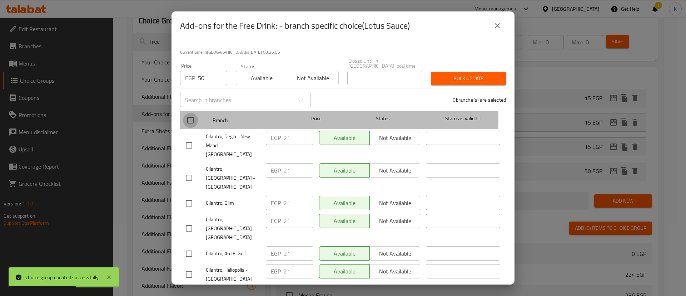
checkbox input "true"
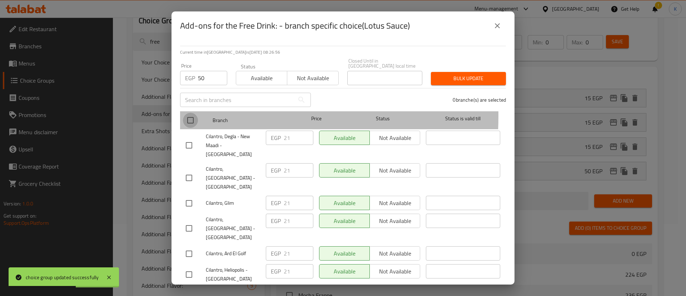
checkbox input "true"
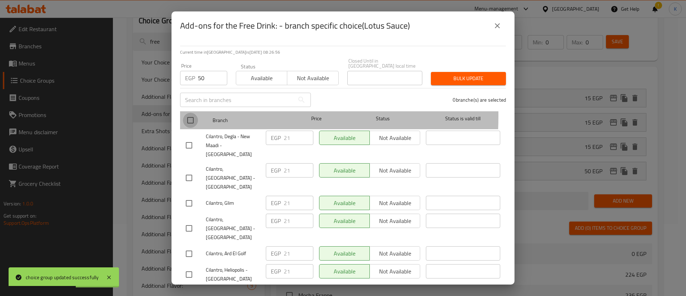
checkbox input "true"
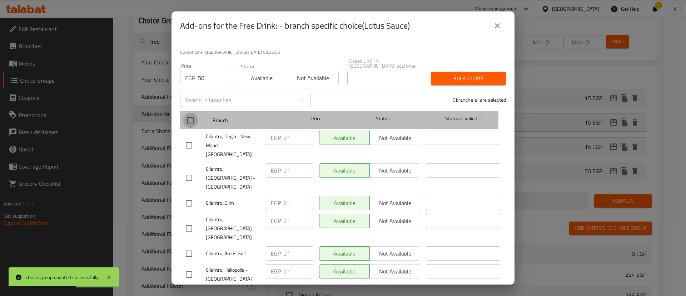
checkbox input "true"
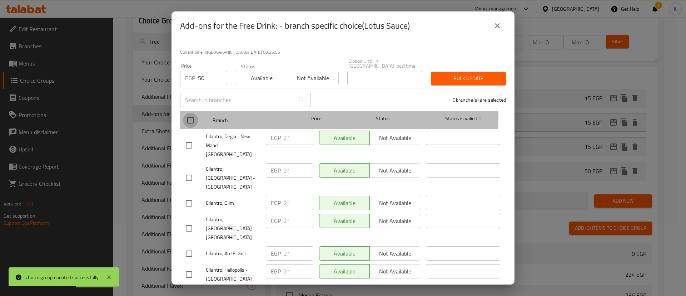
checkbox input "true"
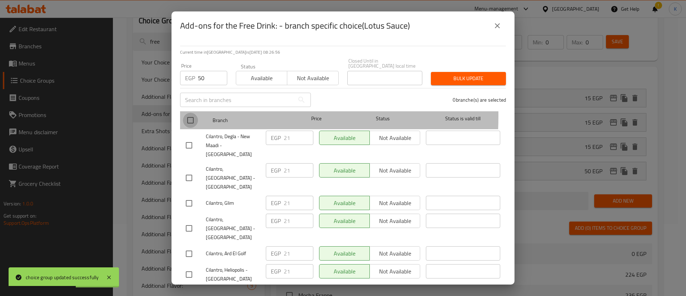
checkbox input "true"
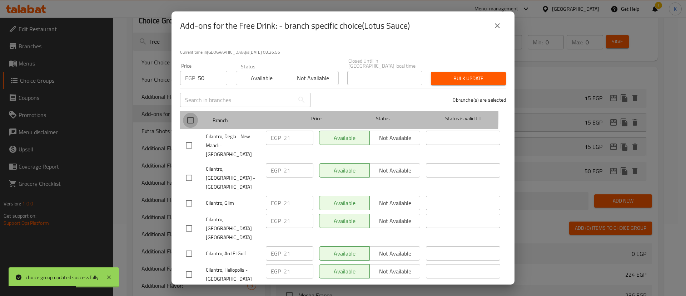
checkbox input "true"
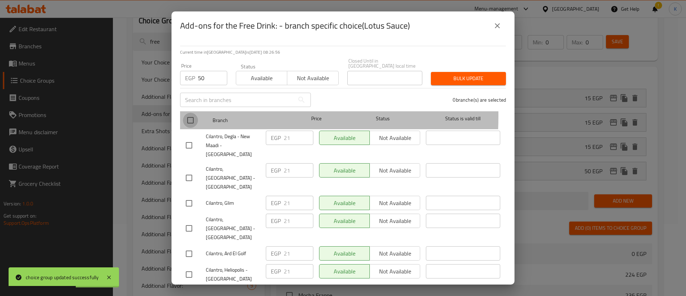
checkbox input "true"
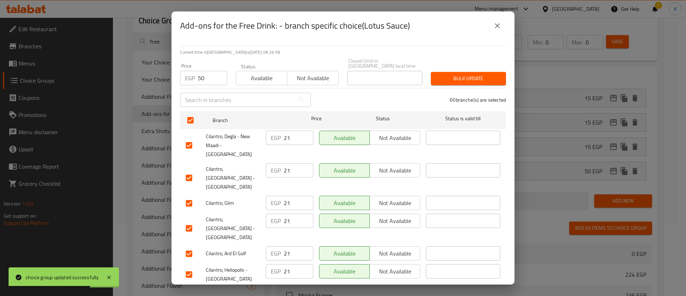
click at [442, 74] on span "Bulk update" at bounding box center [469, 78] width 64 height 9
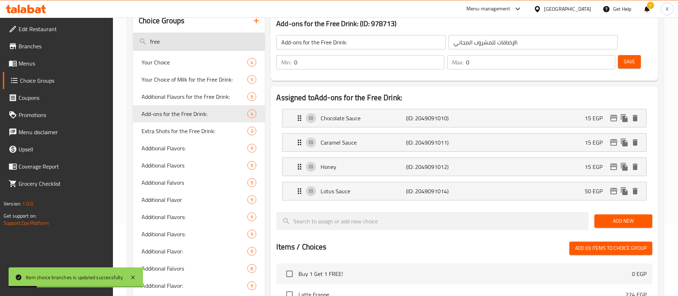
scroll to position [0, 0]
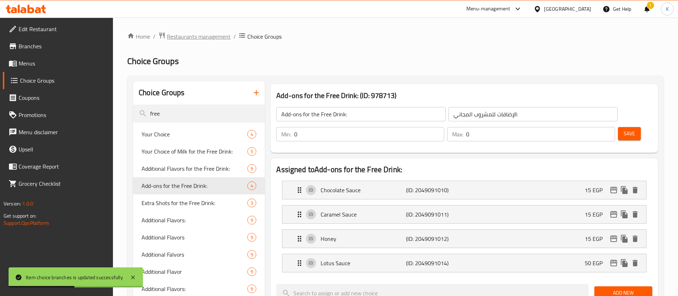
click at [223, 39] on span "Restaurants management" at bounding box center [199, 36] width 64 height 9
